Goal: Task Accomplishment & Management: Check status

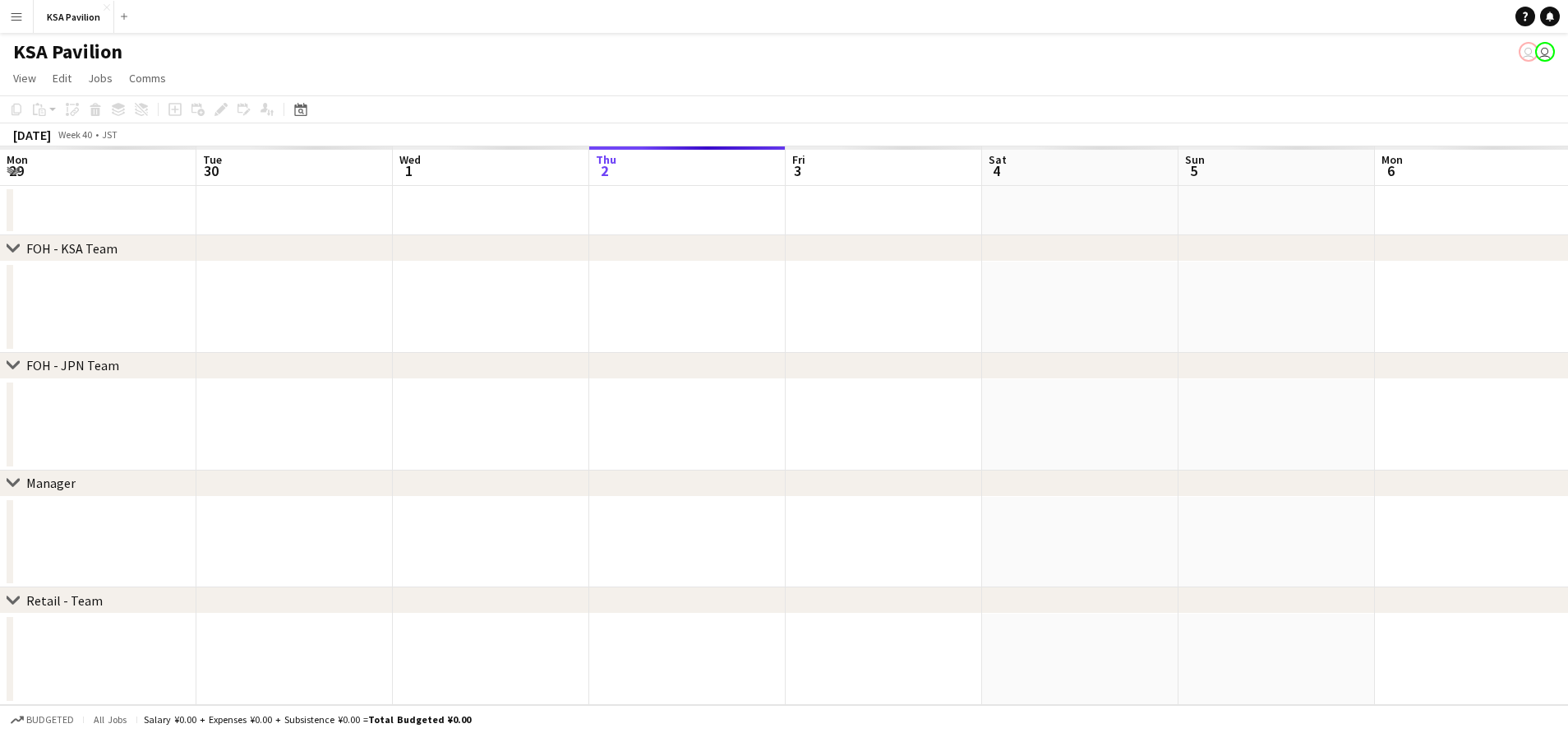
scroll to position [0, 393]
click at [17, 16] on app-icon "Menu" at bounding box center [16, 16] width 13 height 13
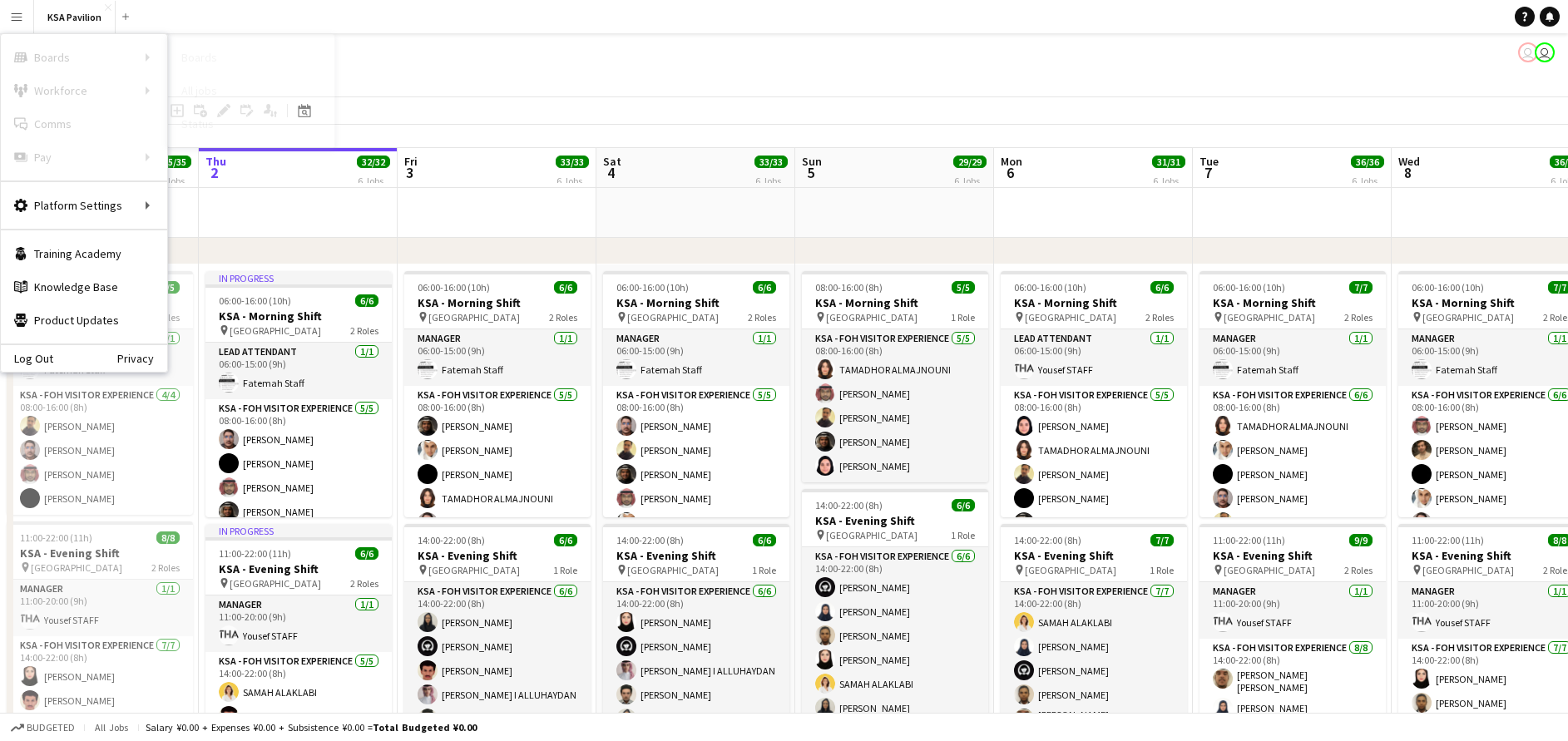
click at [230, 122] on link "Status" at bounding box center [252, 124] width 167 height 34
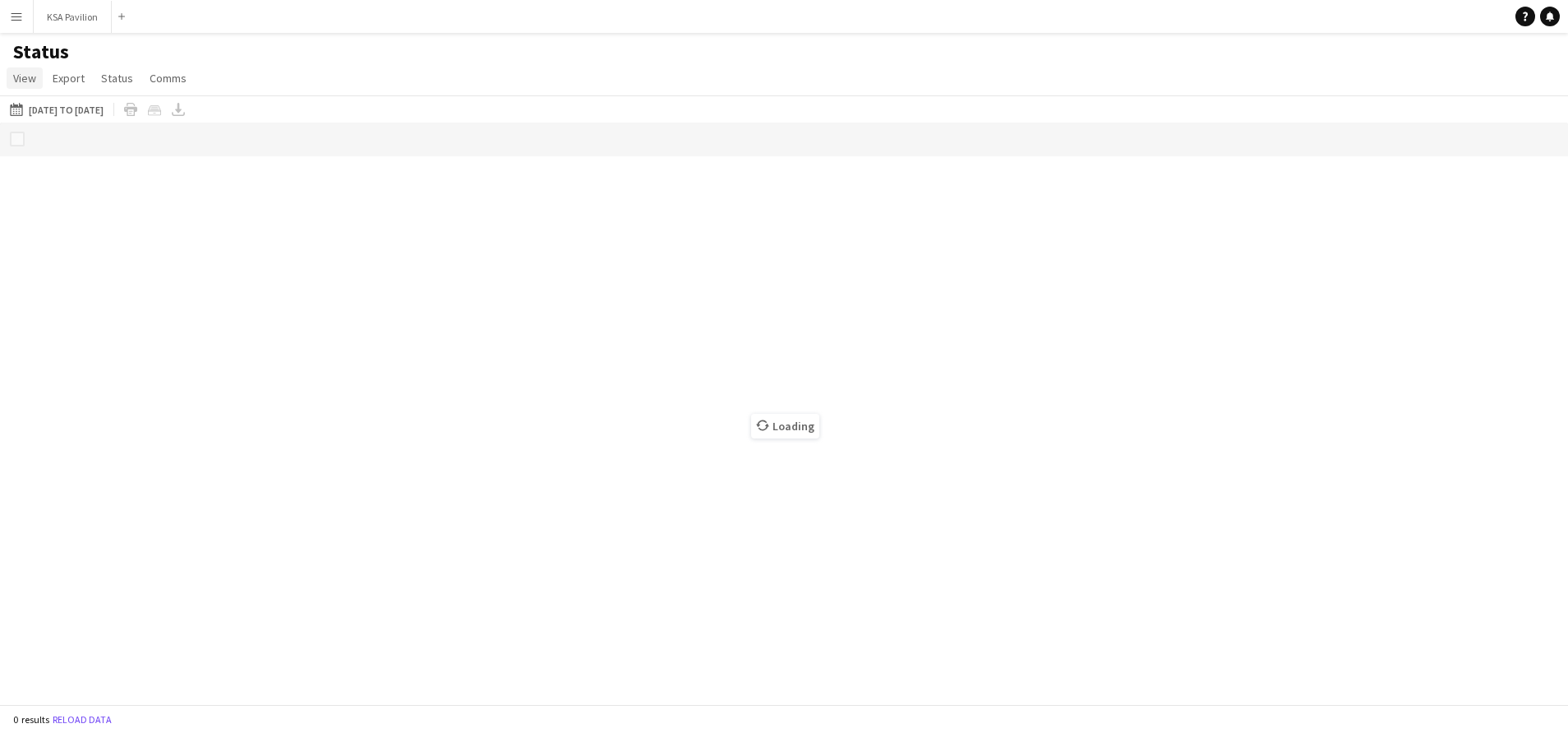
click at [13, 75] on span "View" at bounding box center [24, 77] width 24 height 15
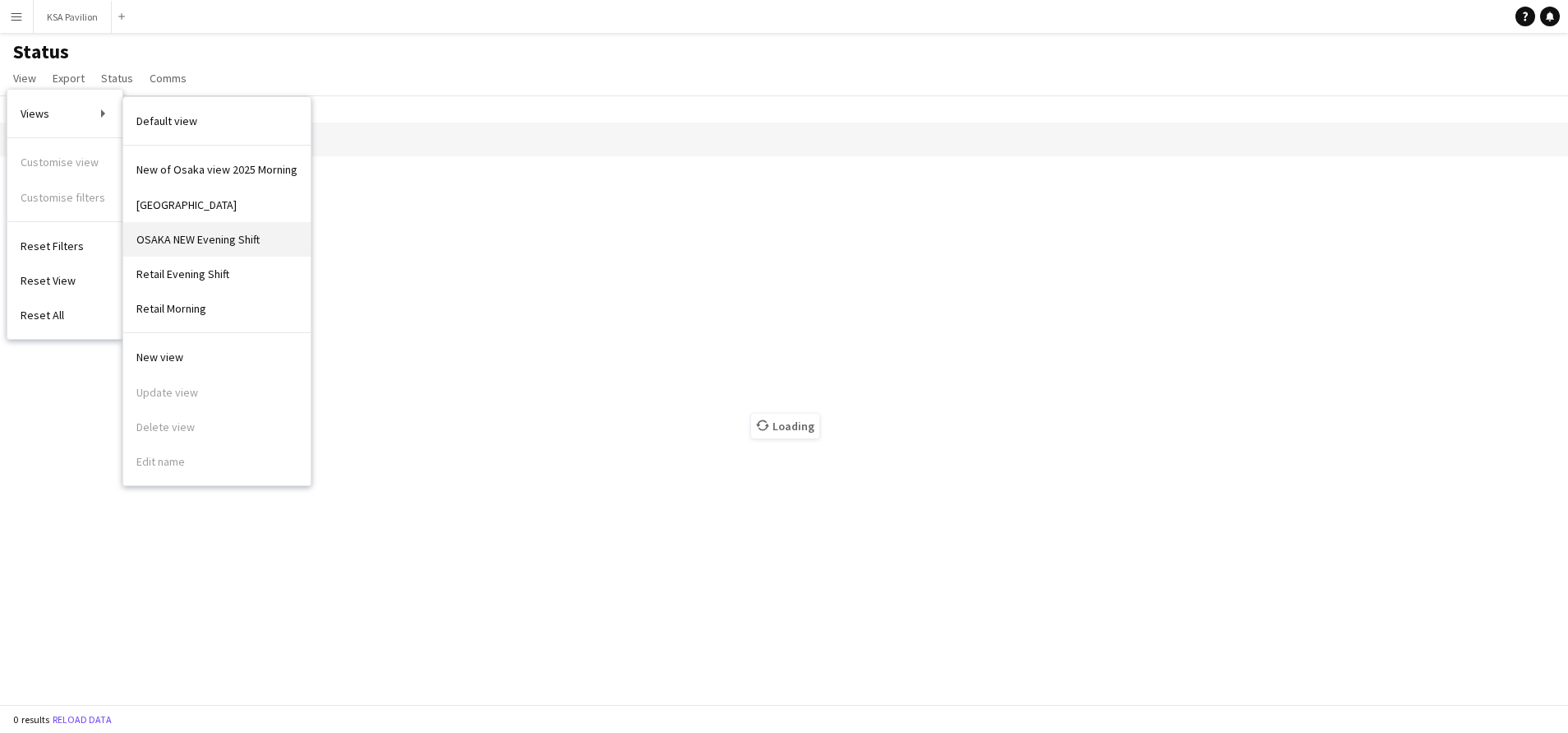
click at [222, 234] on span "OSAKA NEW Evening Shift" at bounding box center [198, 239] width 123 height 15
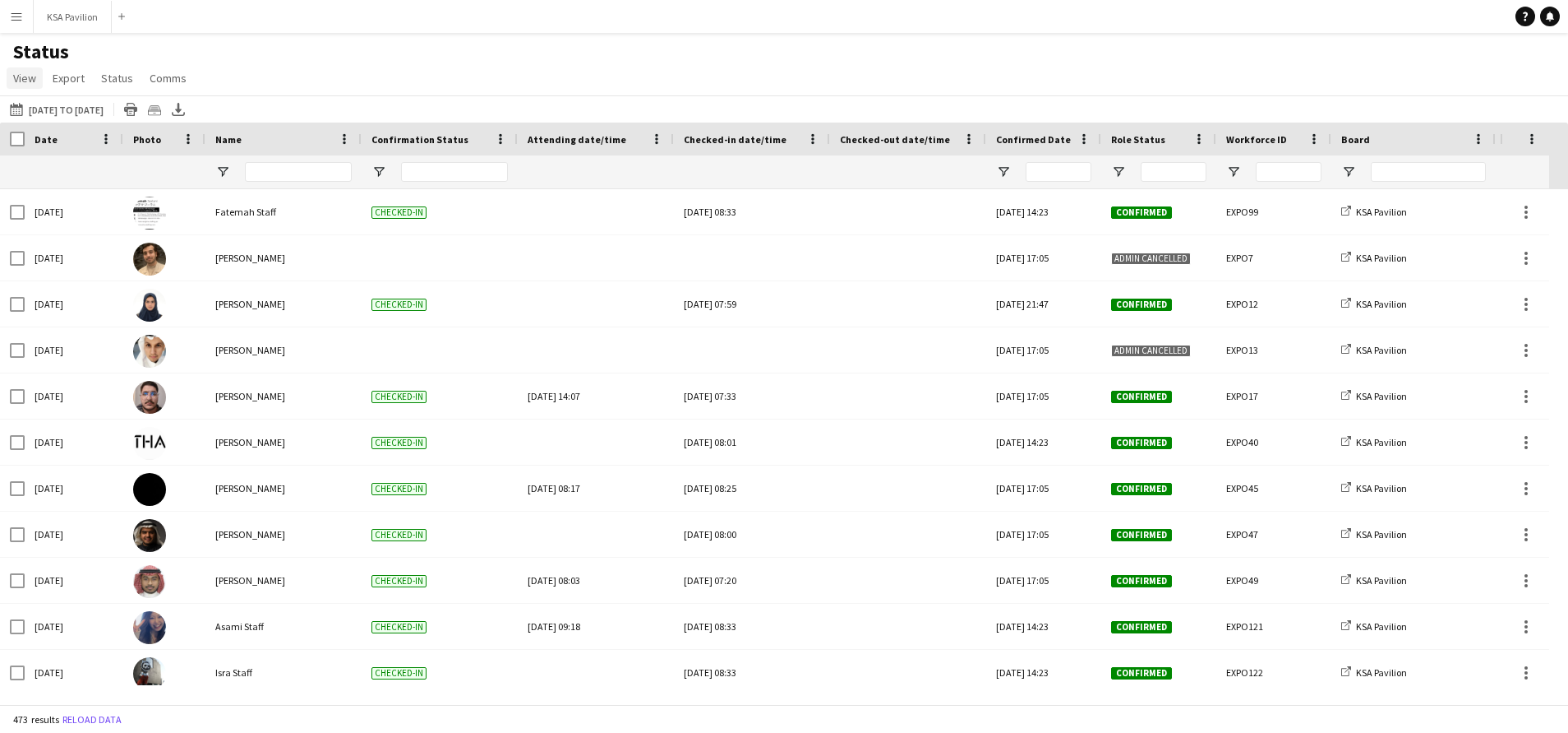
click at [25, 80] on span "View" at bounding box center [24, 77] width 24 height 15
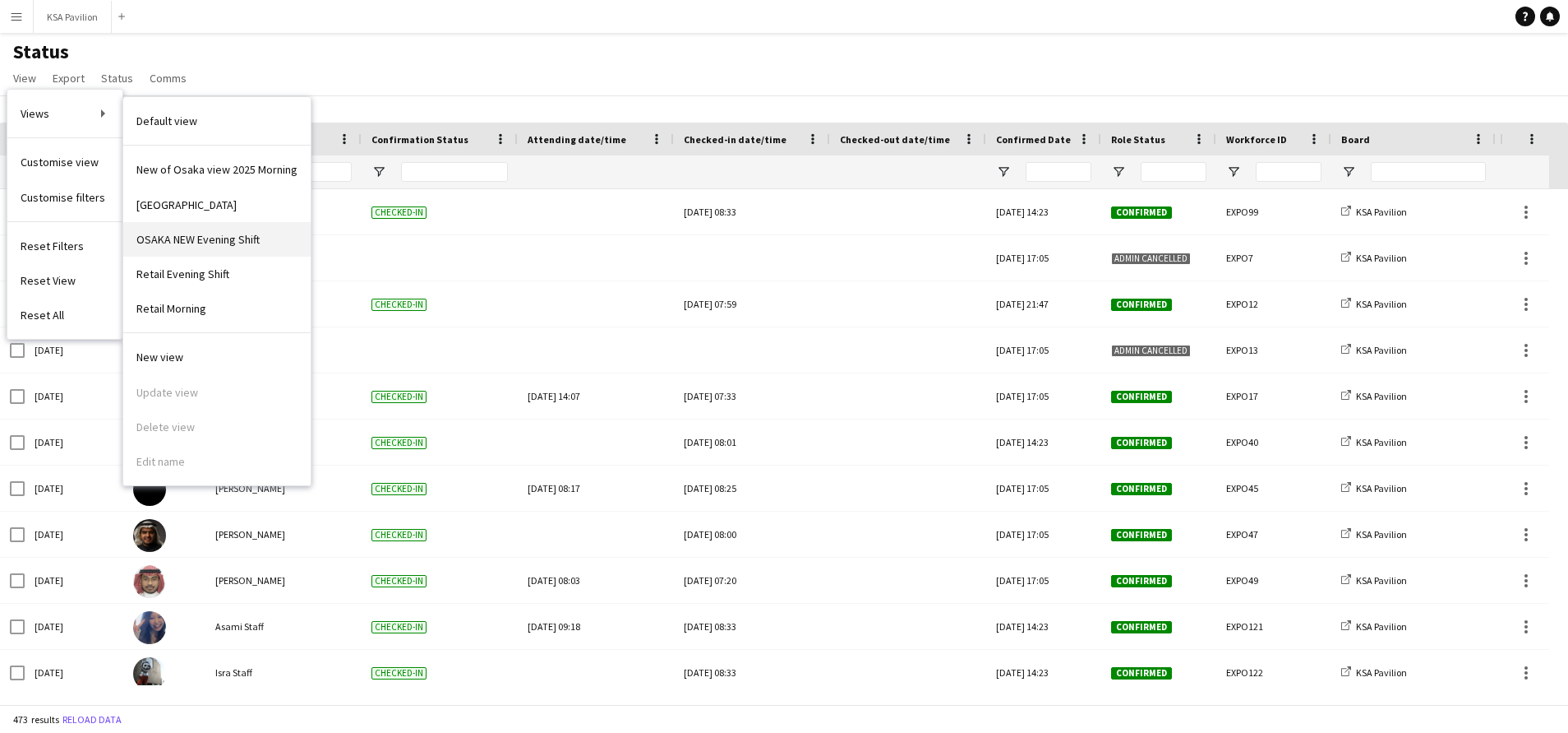
click at [217, 244] on span "OSAKA NEW Evening Shift" at bounding box center [198, 239] width 123 height 15
type input "**********"
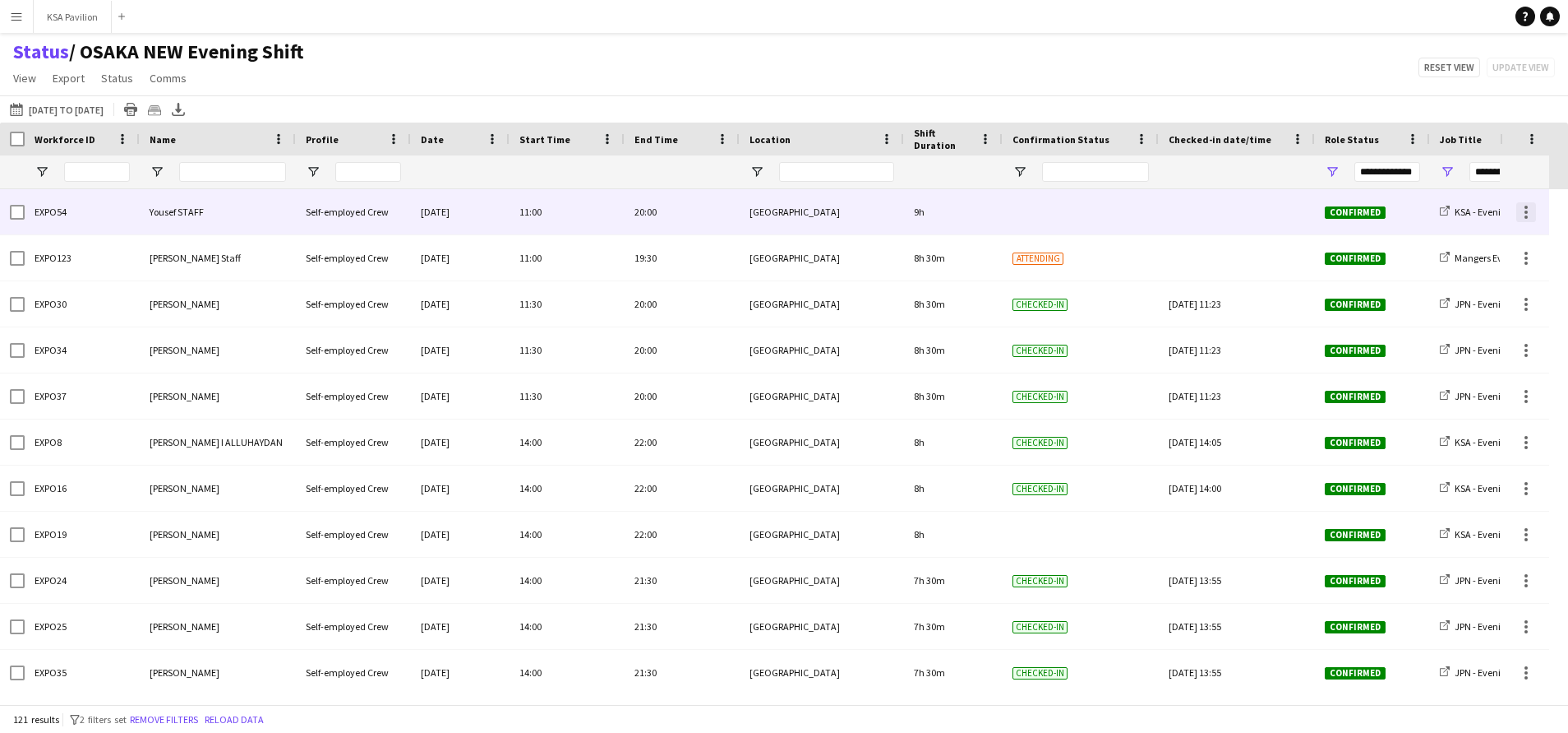
click at [1529, 218] on div at bounding box center [1527, 212] width 20 height 20
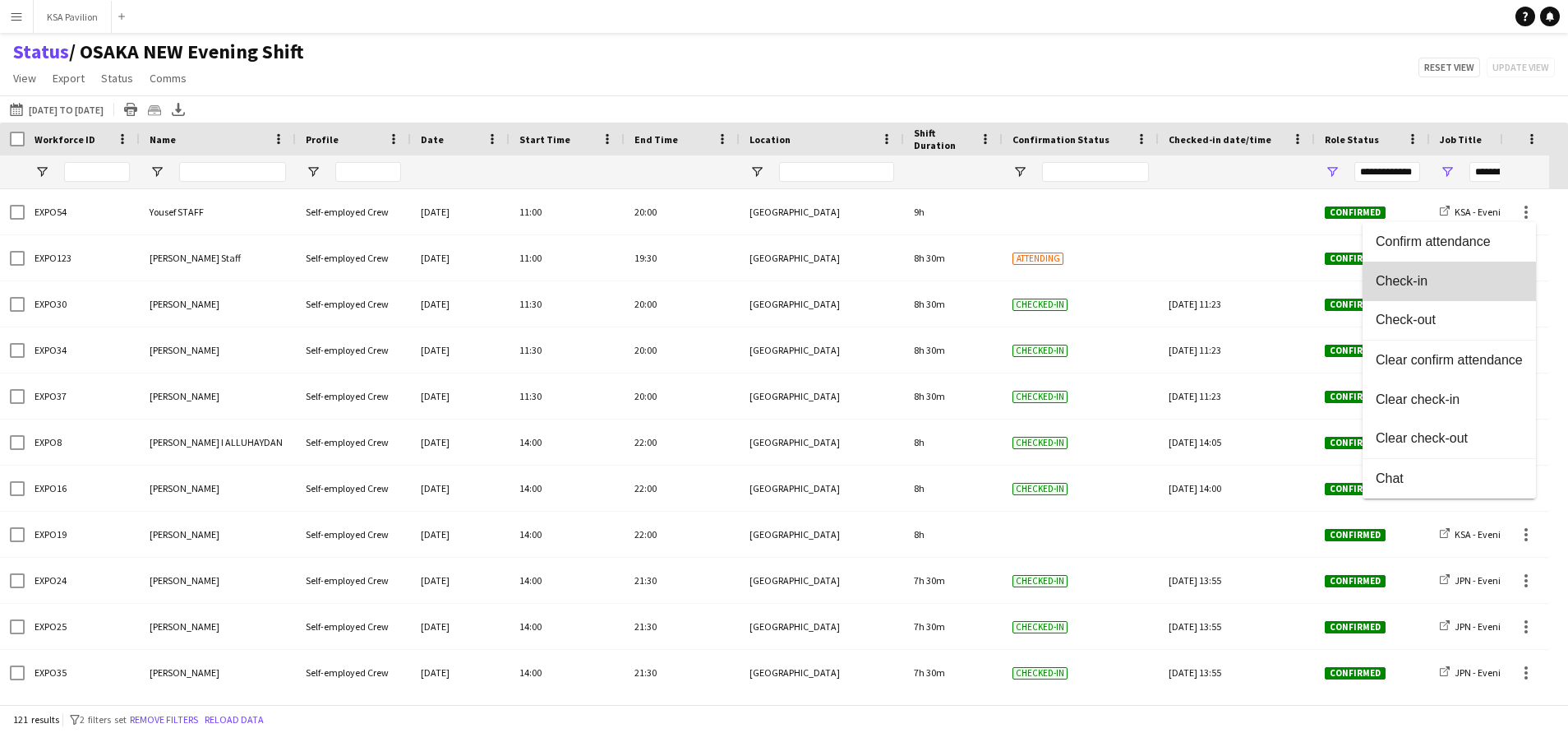
click at [1496, 271] on button "Check-in" at bounding box center [1449, 281] width 173 height 39
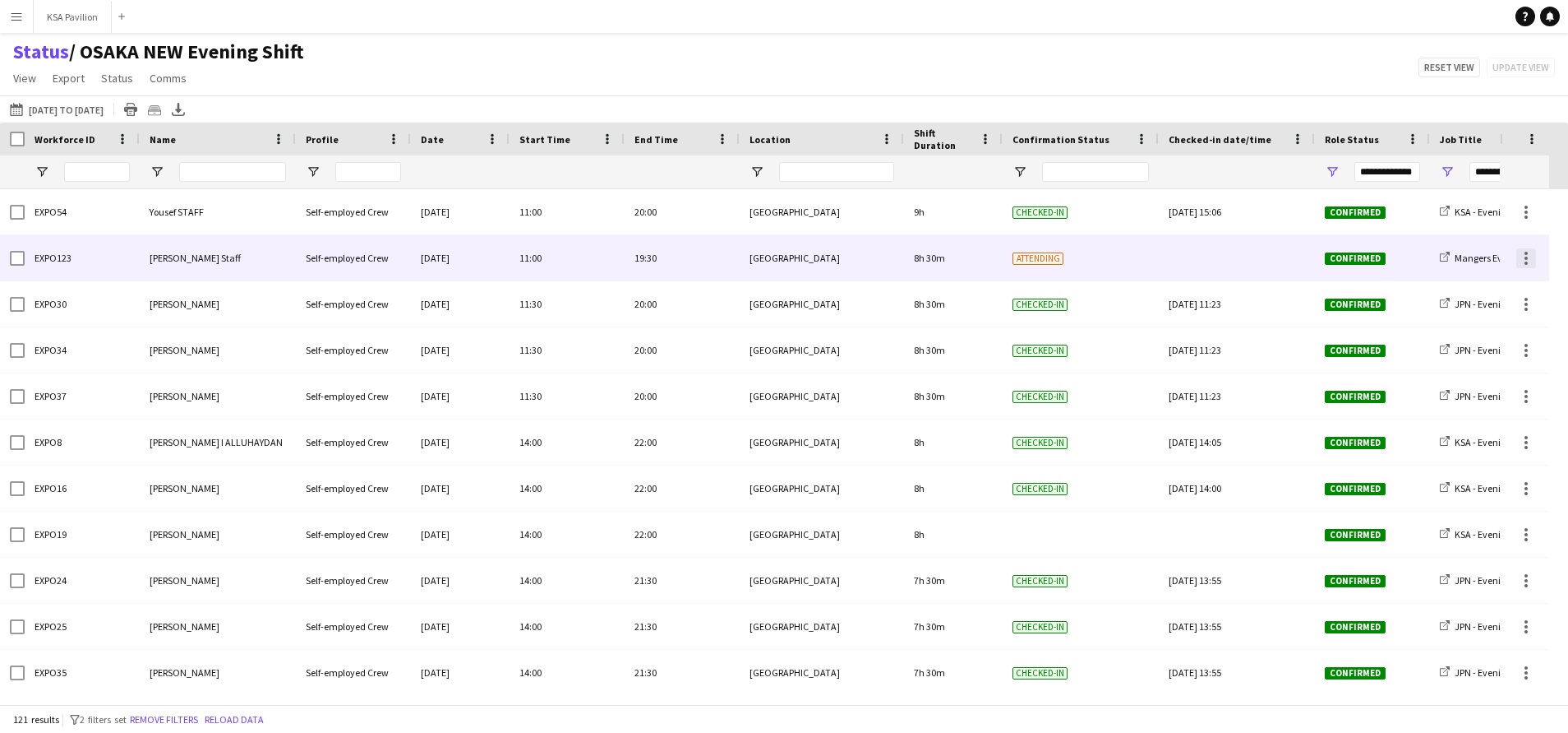
click at [1525, 256] on div at bounding box center [1527, 258] width 20 height 20
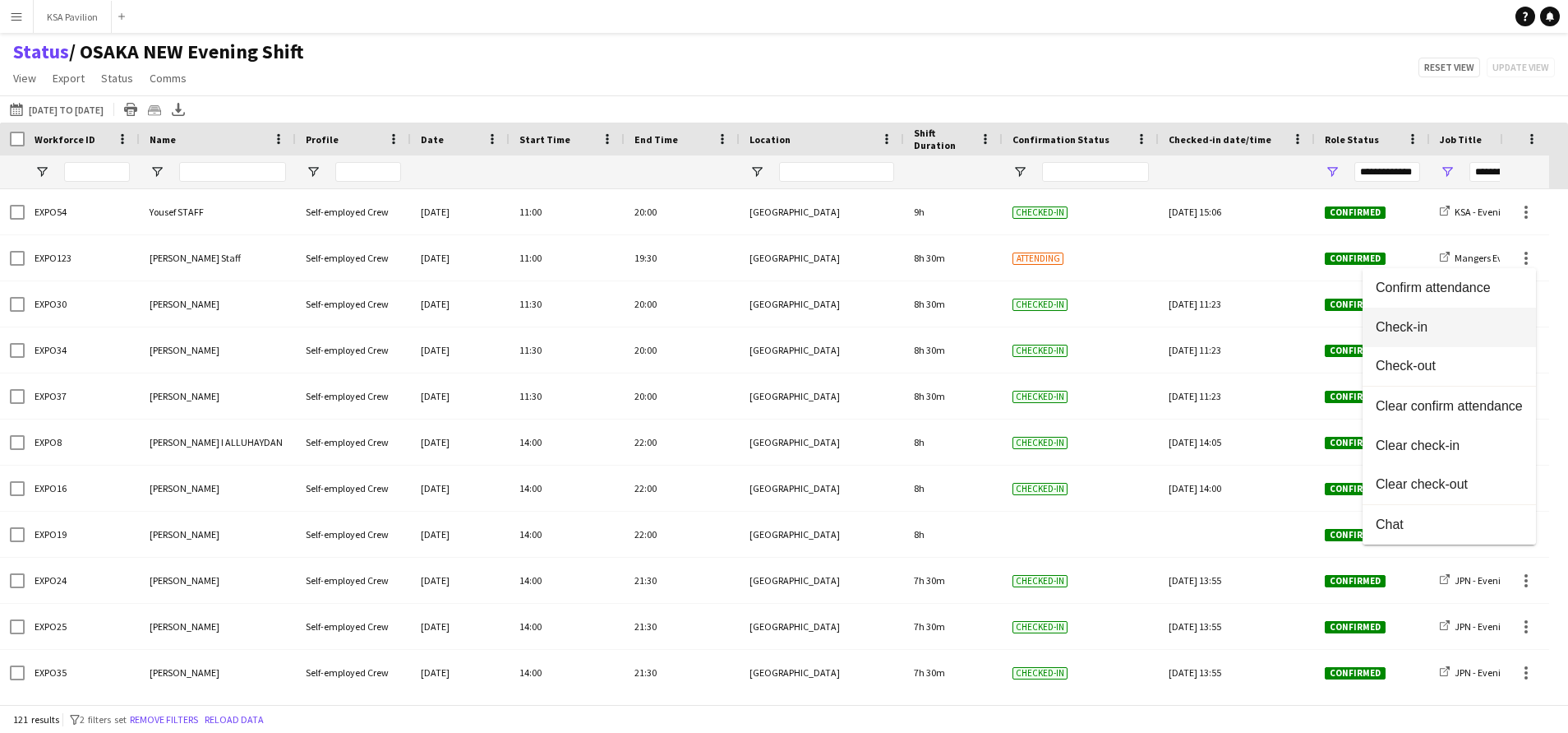
click at [1492, 324] on span "Check-in" at bounding box center [1449, 327] width 147 height 15
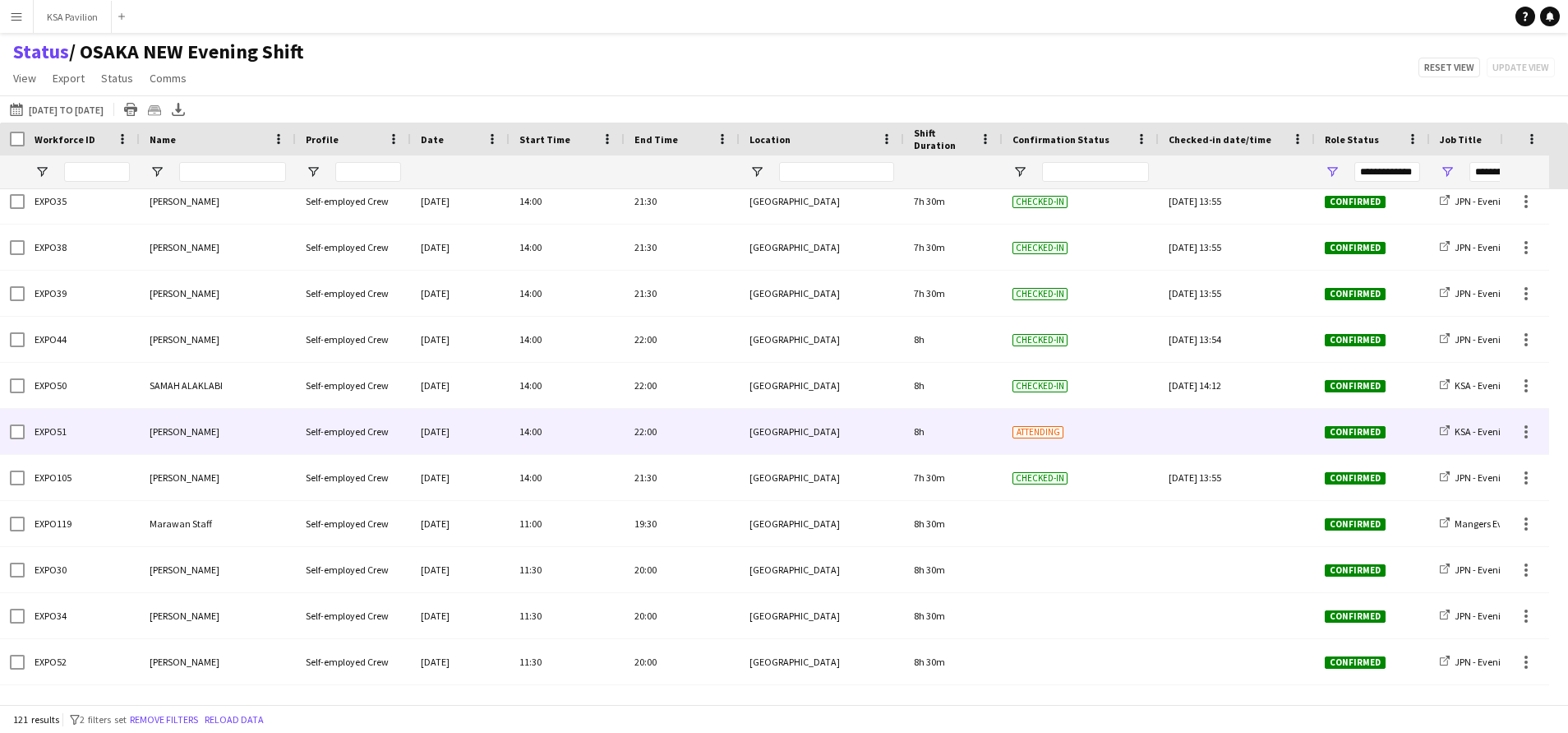
scroll to position [180, 0]
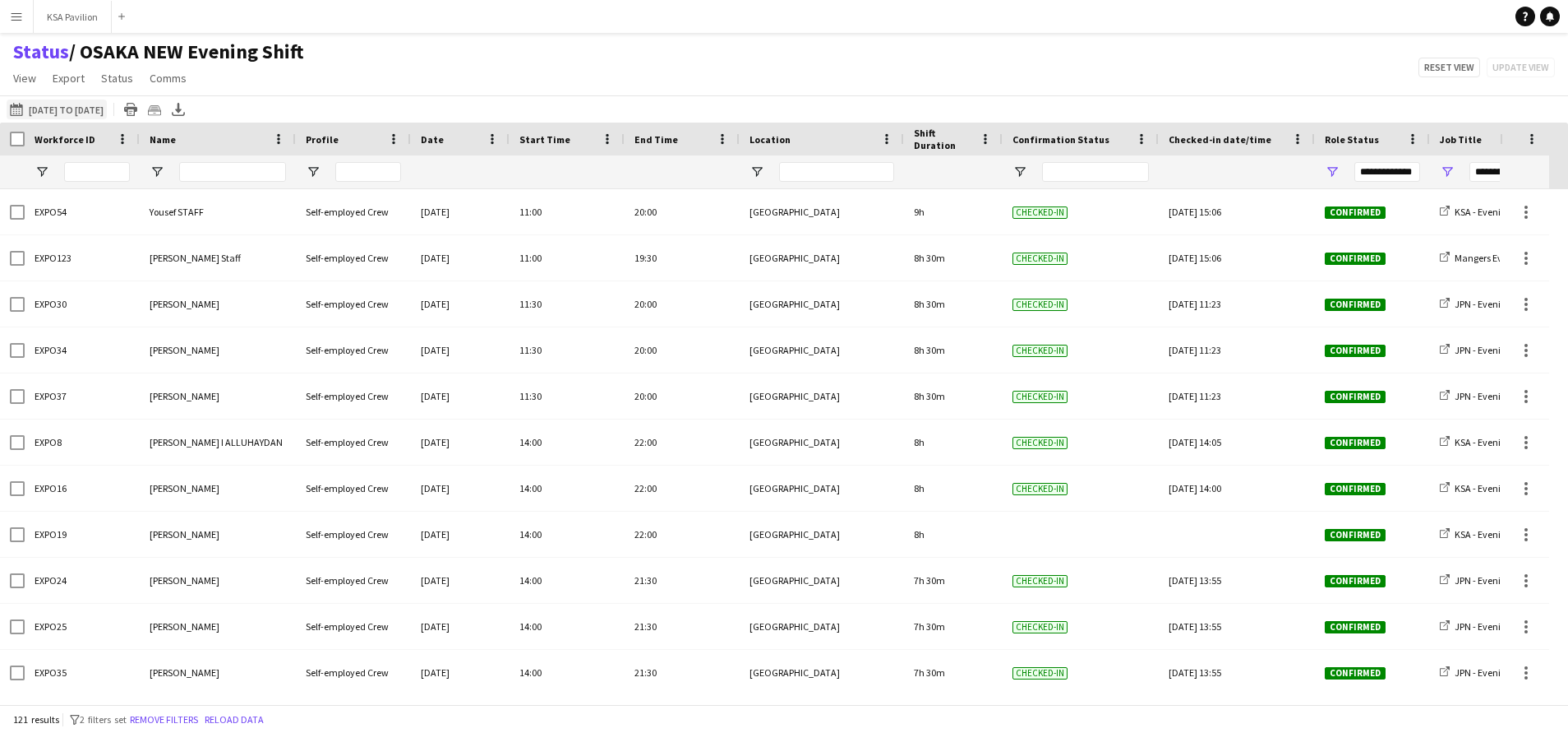
click at [18, 112] on app-icon "[DATE] to [DATE]" at bounding box center [19, 109] width 19 height 13
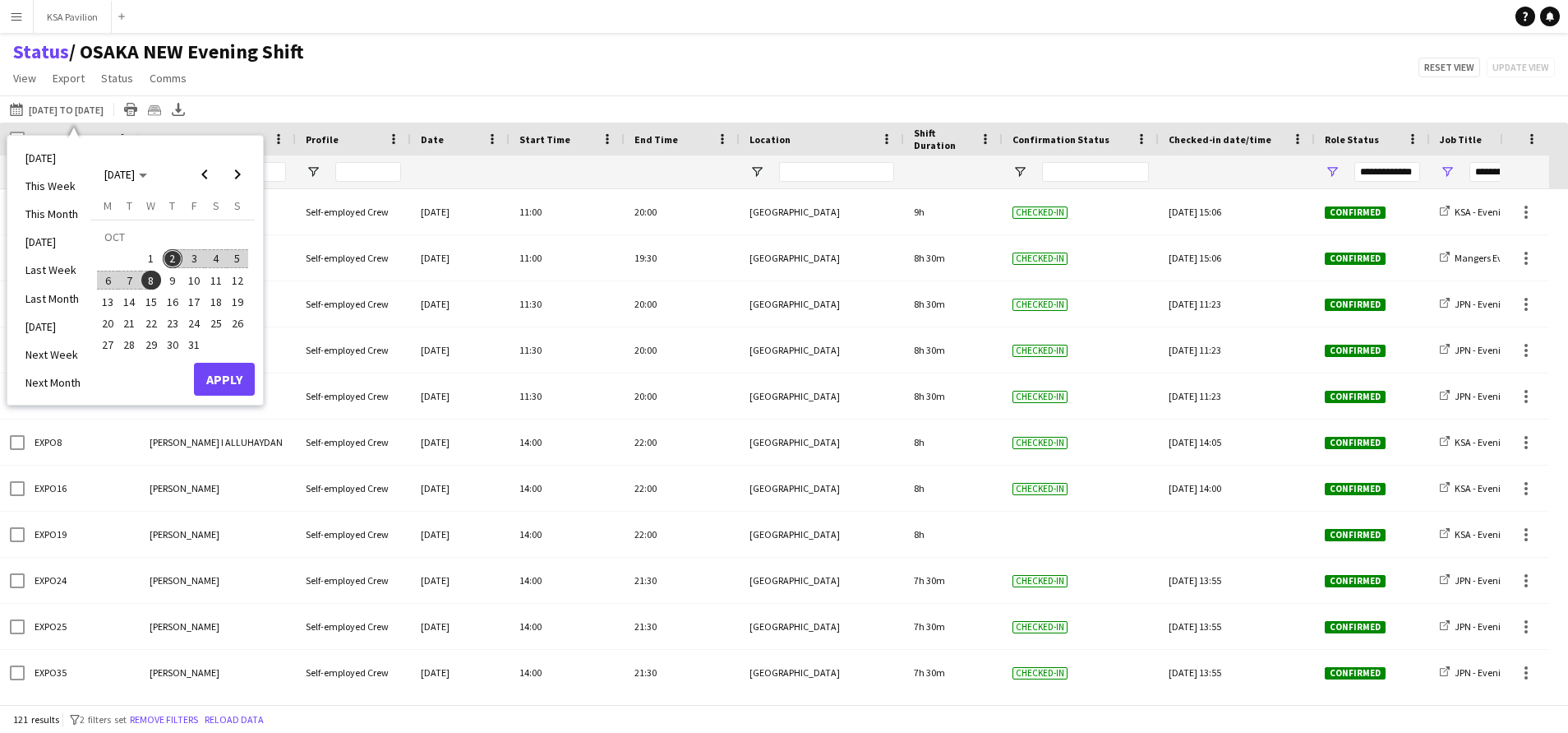
click at [171, 259] on span "2" at bounding box center [172, 259] width 20 height 20
click at [238, 381] on button "Apply" at bounding box center [224, 379] width 61 height 33
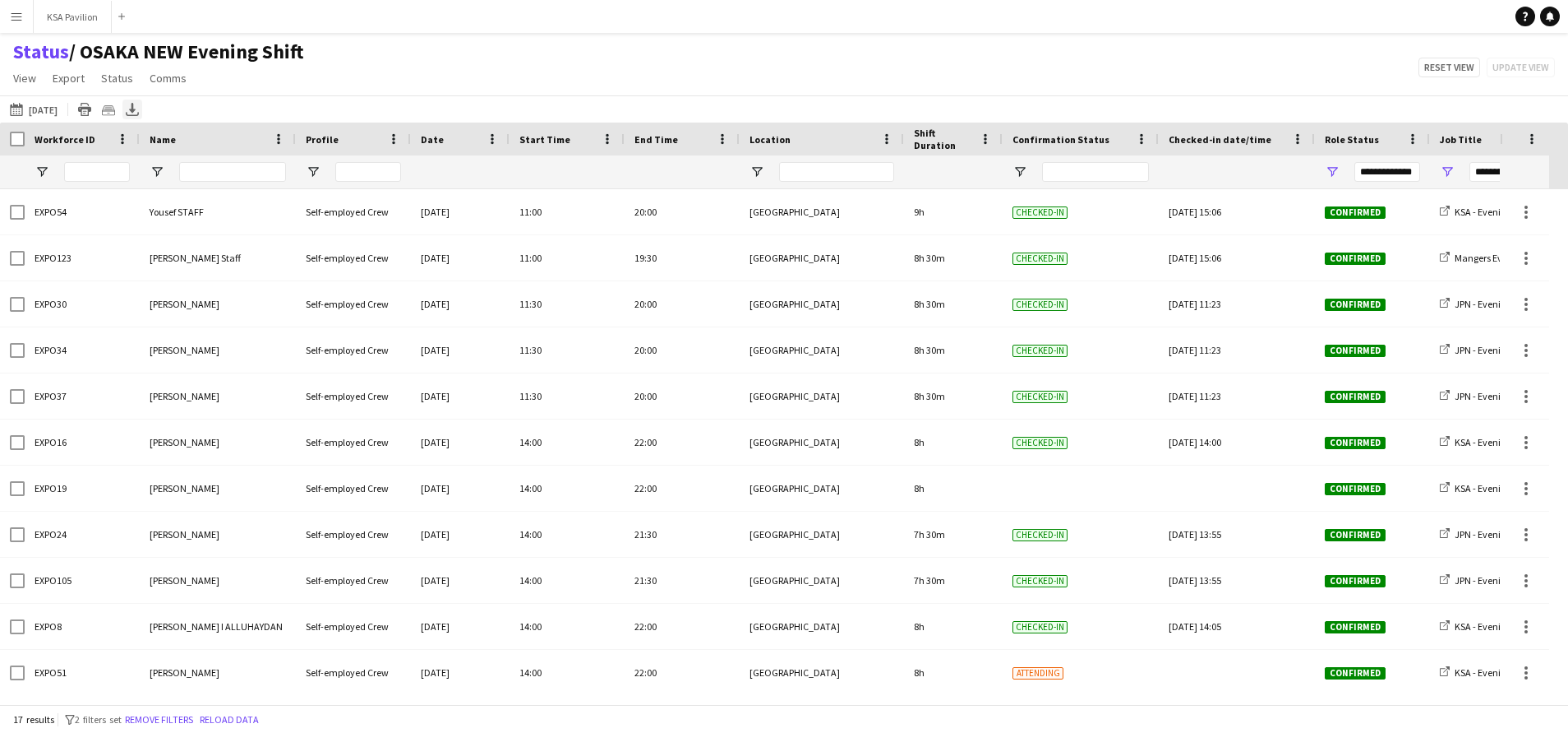
click at [133, 109] on icon "Export XLSX" at bounding box center [131, 109] width 13 height 13
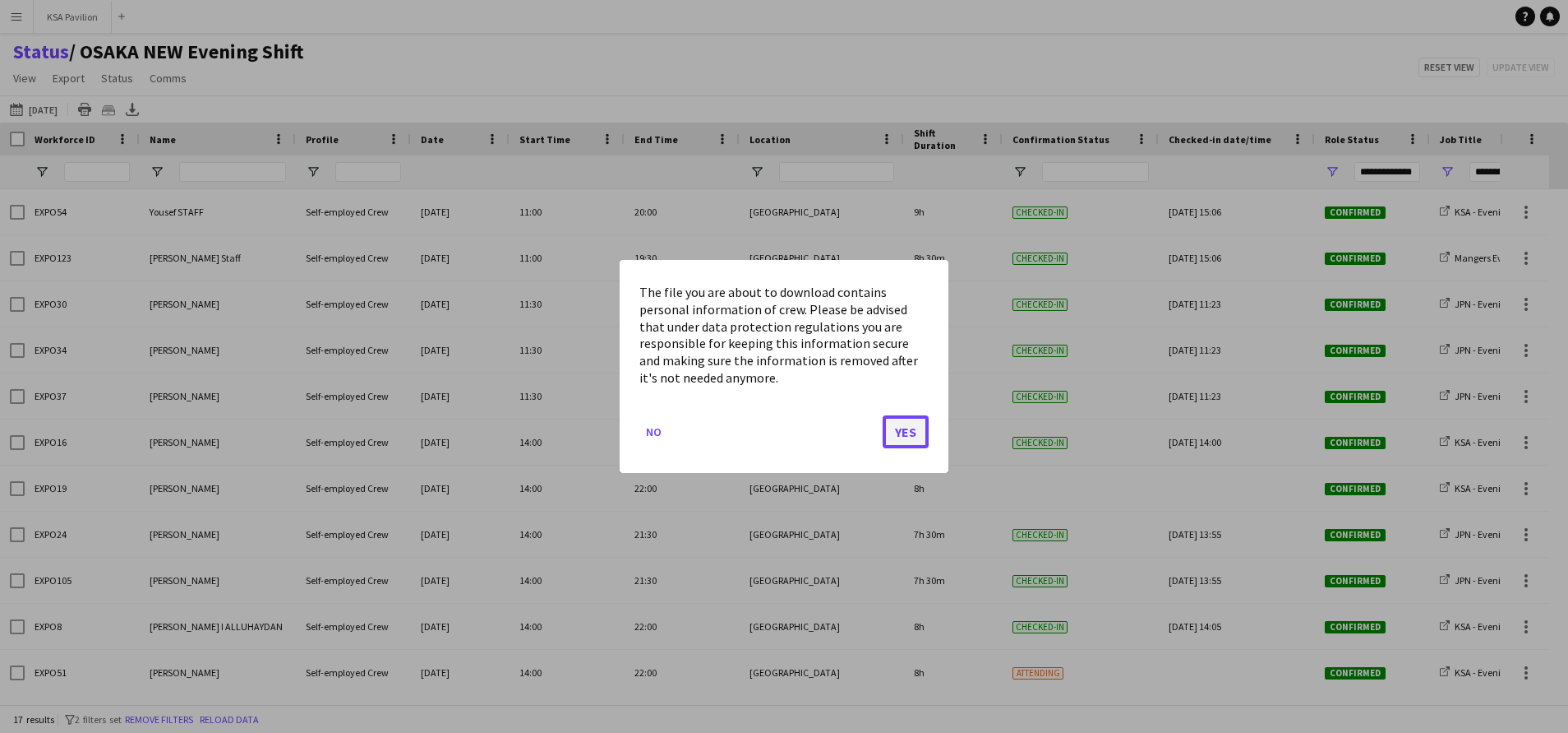
click at [921, 429] on button "Yes" at bounding box center [905, 432] width 46 height 33
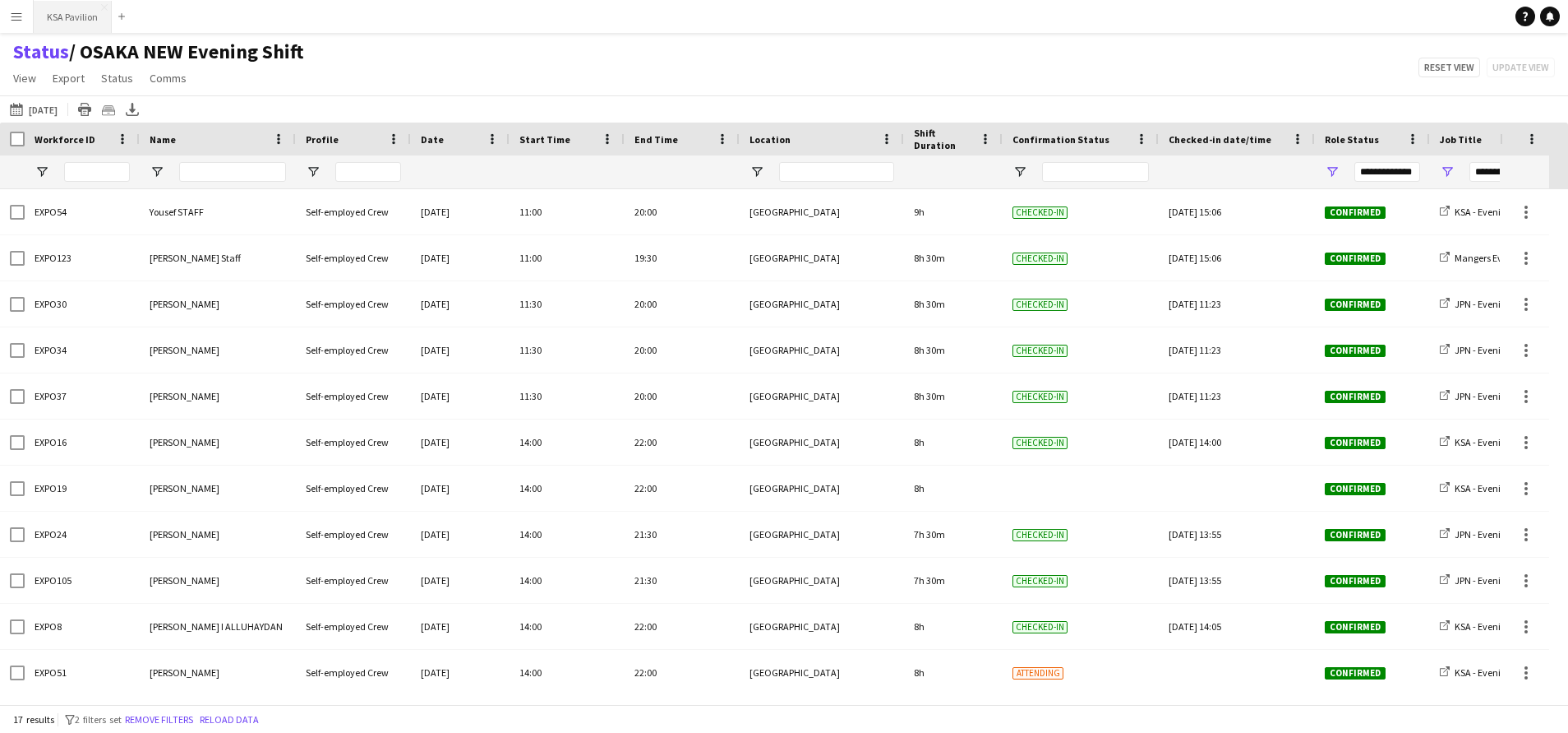
click at [57, 16] on button "KSA Pavilion Close" at bounding box center [72, 17] width 78 height 32
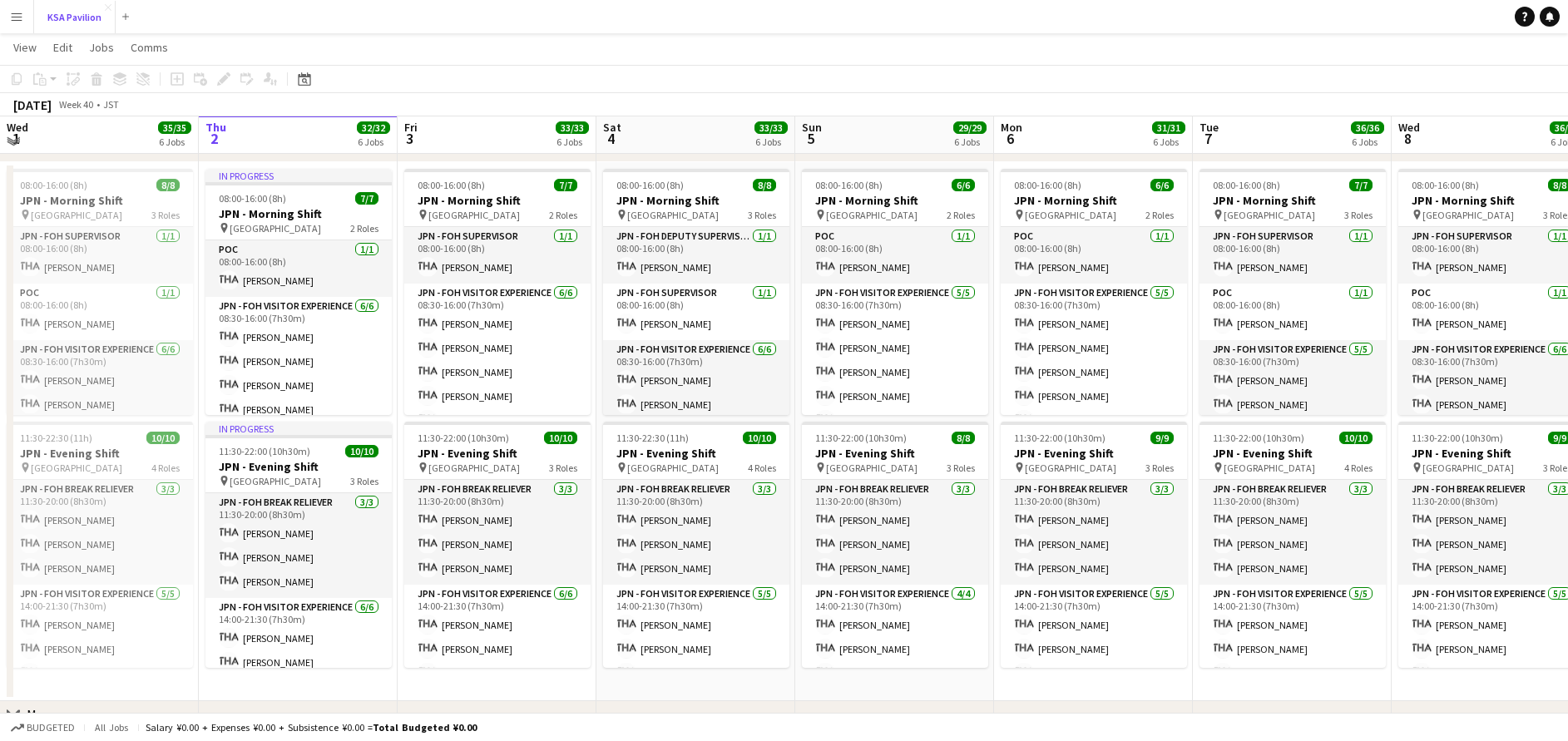
scroll to position [668, 0]
